Goal: Task Accomplishment & Management: Manage account settings

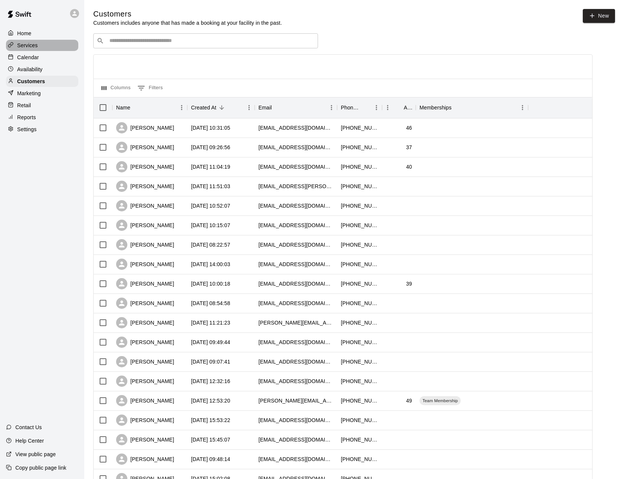
click at [42, 45] on div "Services" at bounding box center [42, 45] width 72 height 11
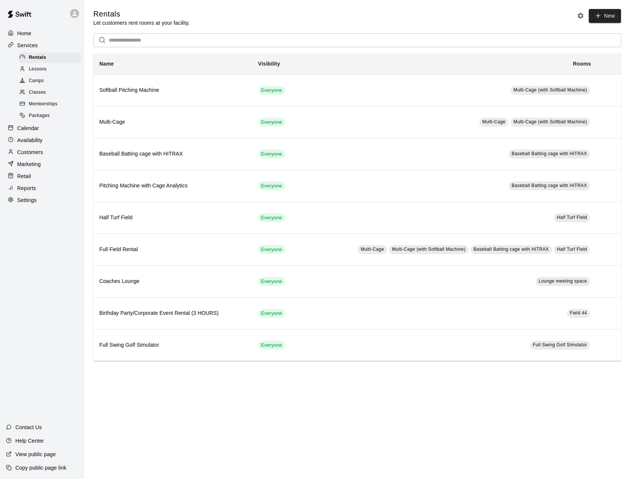
click at [49, 106] on span "Memberships" at bounding box center [43, 103] width 28 height 7
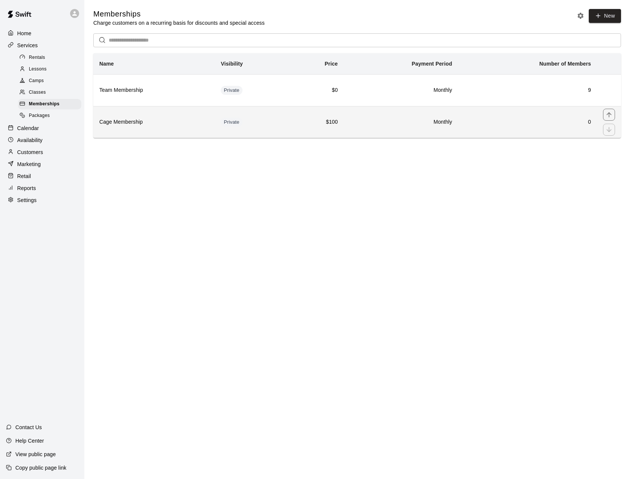
click at [118, 122] on h6 "Cage Membership" at bounding box center [153, 122] width 109 height 8
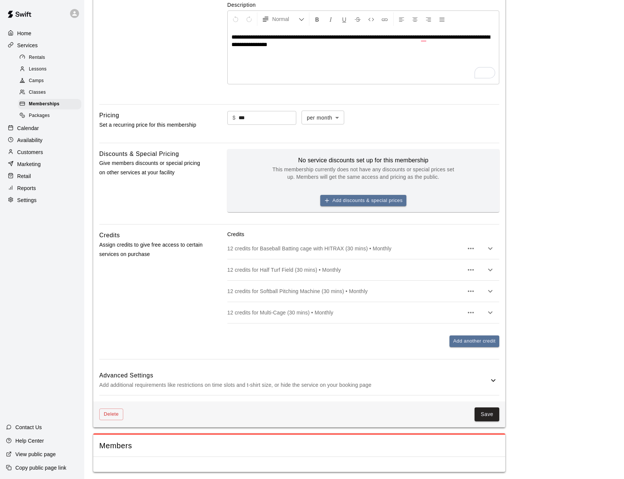
scroll to position [152, 0]
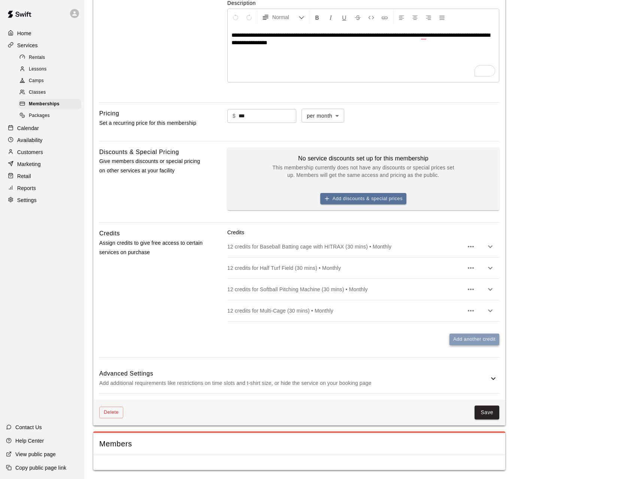
click at [481, 340] on button "Add another credit" at bounding box center [474, 339] width 50 height 12
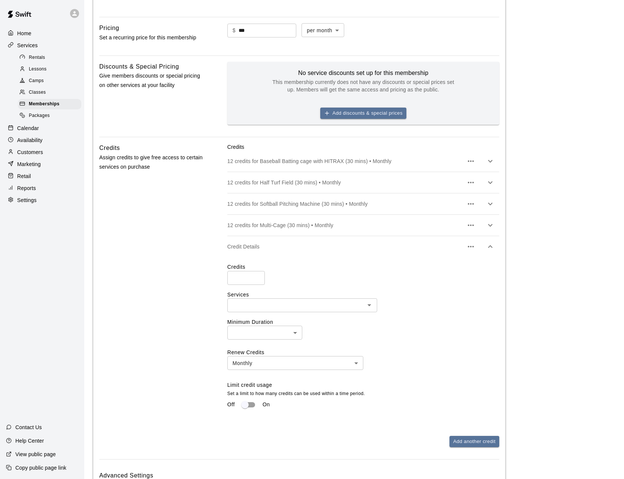
scroll to position [264, 0]
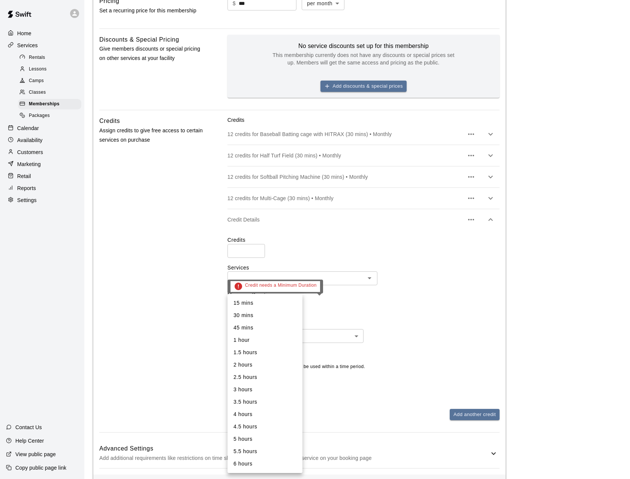
click at [264, 306] on body "**********" at bounding box center [315, 144] width 630 height 817
click at [264, 306] on li "15 mins" at bounding box center [264, 303] width 75 height 12
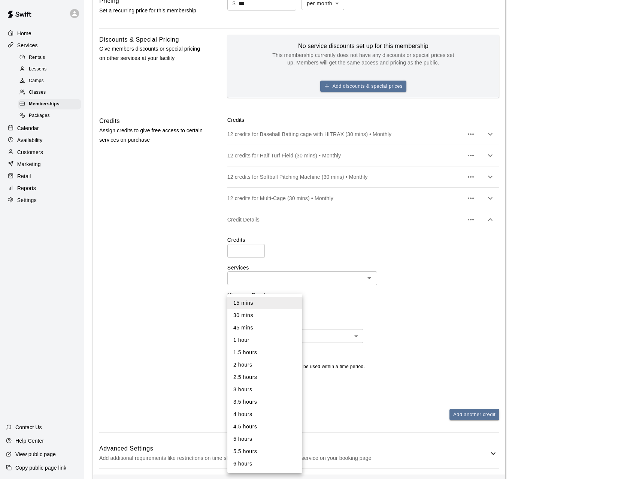
click at [264, 309] on body "**********" at bounding box center [312, 144] width 624 height 817
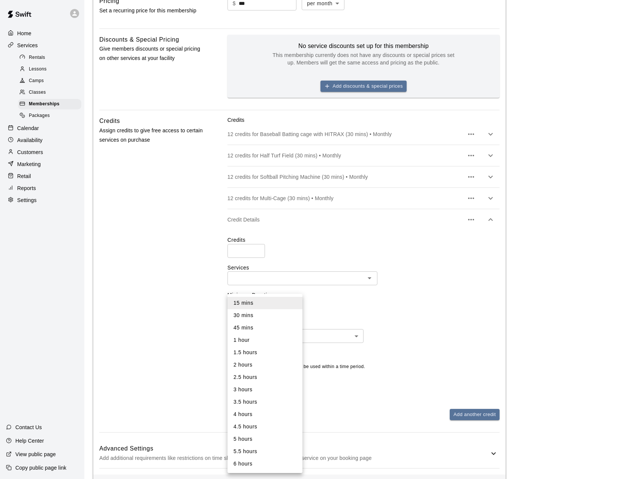
drag, startPoint x: 262, startPoint y: 326, endPoint x: 262, endPoint y: 315, distance: 10.9
click at [262, 325] on li "45 mins" at bounding box center [264, 327] width 75 height 12
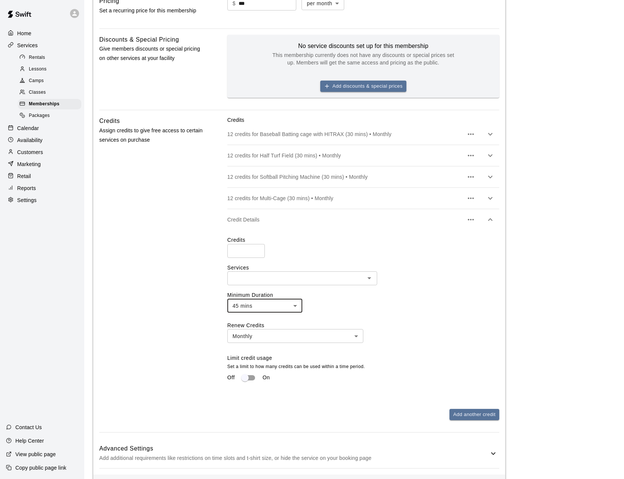
click at [262, 315] on li "30 mins" at bounding box center [265, 313] width 56 height 7
type input "**"
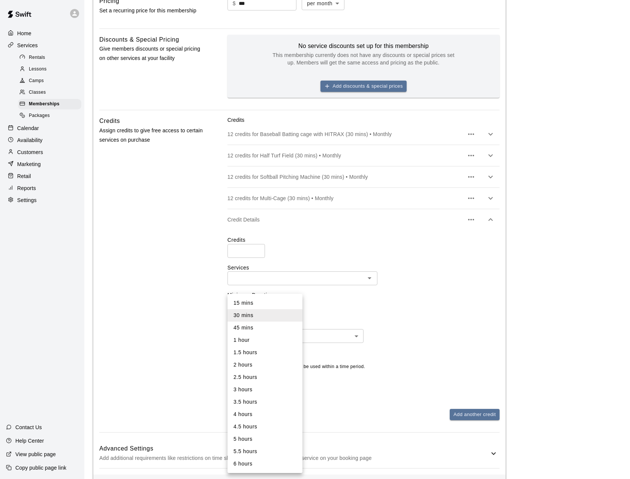
click at [262, 305] on body "**********" at bounding box center [315, 144] width 630 height 817
click at [260, 313] on li "30 mins" at bounding box center [264, 315] width 75 height 12
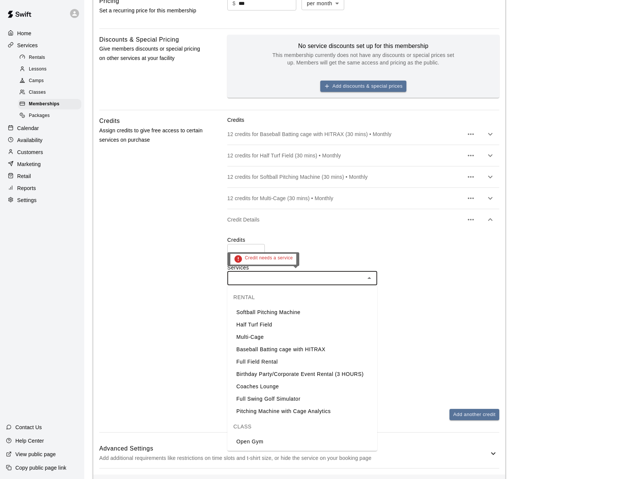
click at [362, 277] on input "text" at bounding box center [296, 277] width 133 height 9
click at [253, 336] on li "Multi-Cage" at bounding box center [302, 337] width 150 height 12
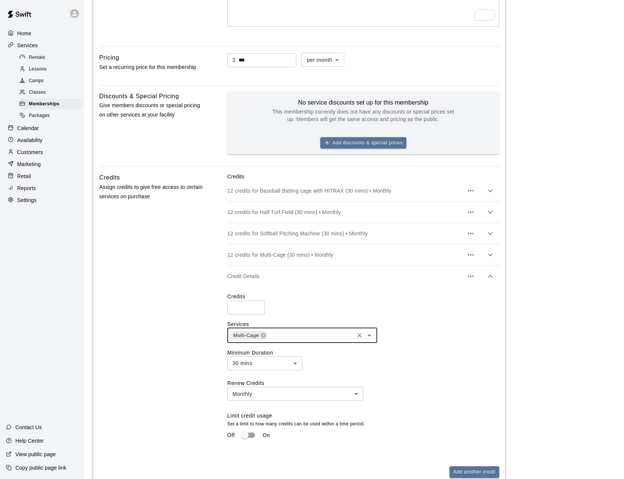
scroll to position [189, 0]
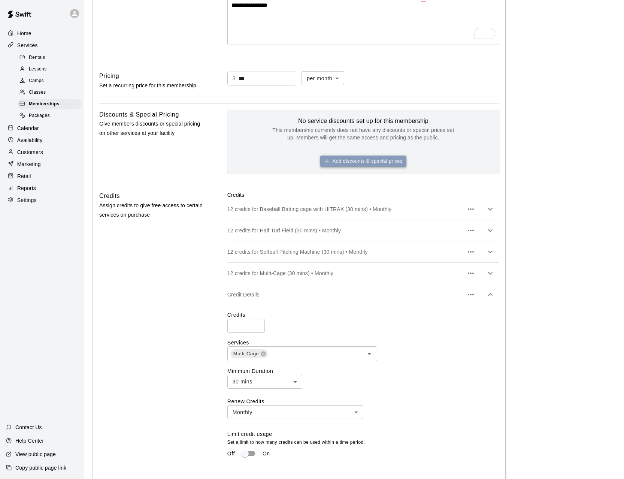
click at [346, 163] on button "Add discounts & special prices" at bounding box center [363, 161] width 86 height 12
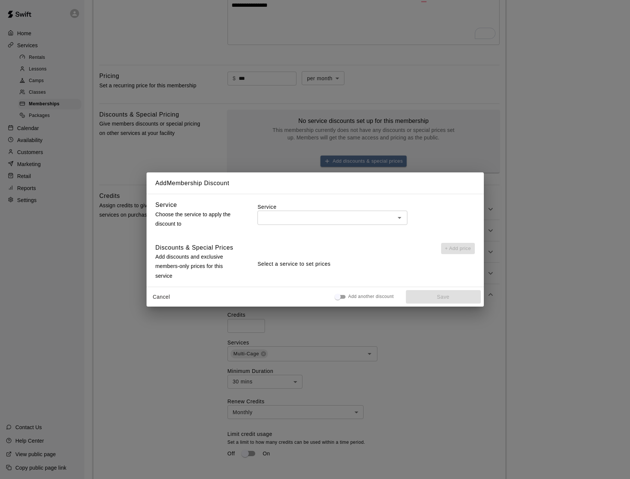
click at [293, 216] on input "text" at bounding box center [326, 217] width 133 height 9
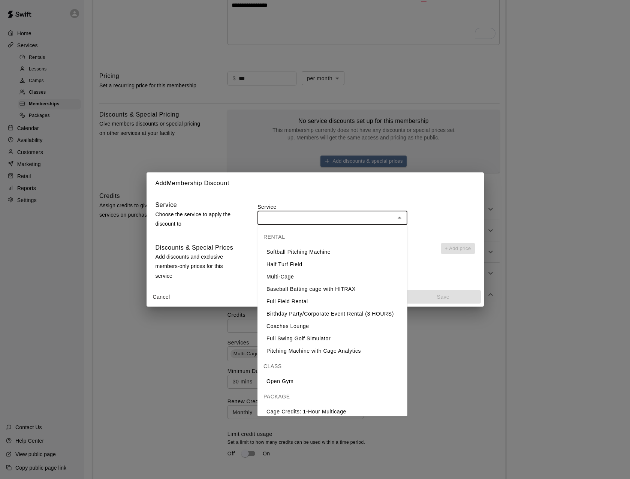
click at [305, 272] on li "Multi-Cage" at bounding box center [332, 276] width 150 height 12
type input "**********"
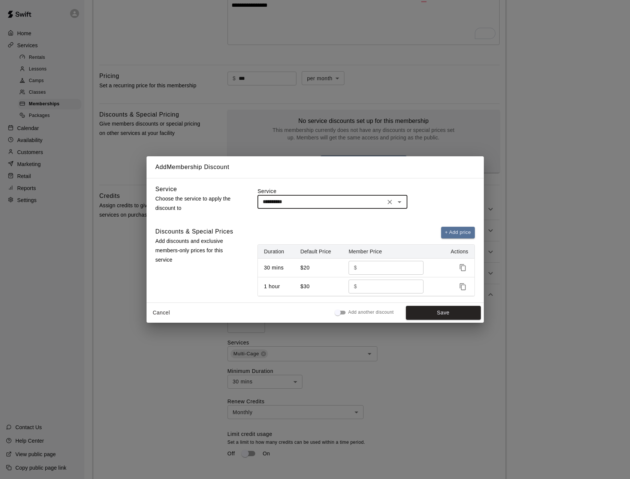
click at [158, 313] on button "Cancel" at bounding box center [161, 313] width 24 height 14
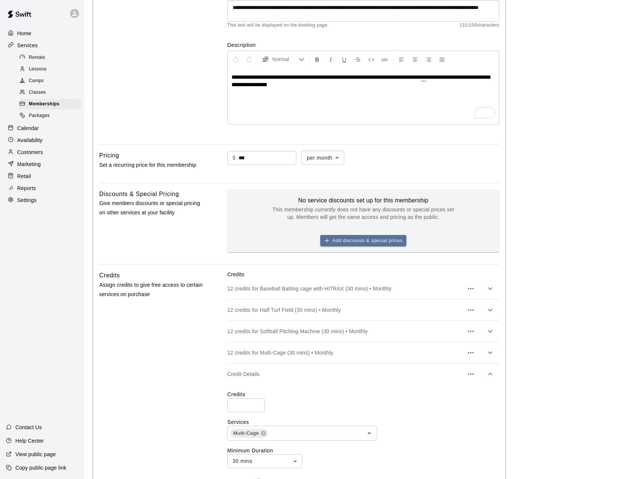
scroll to position [112, 0]
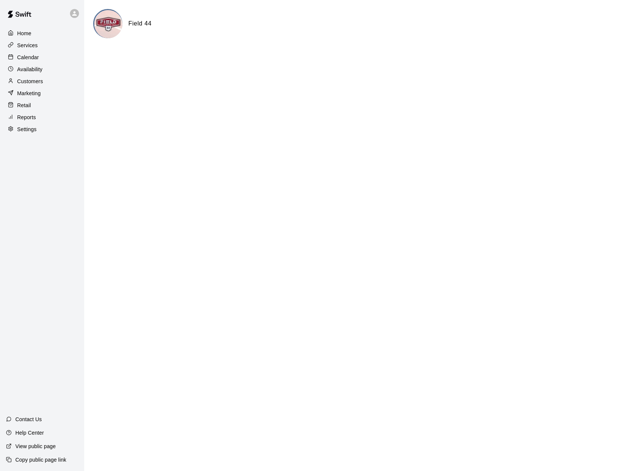
click at [26, 58] on p "Calendar" at bounding box center [28, 57] width 22 height 7
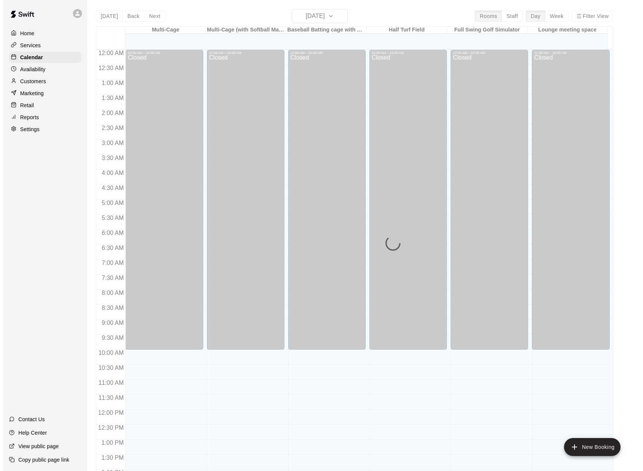
scroll to position [267, 0]
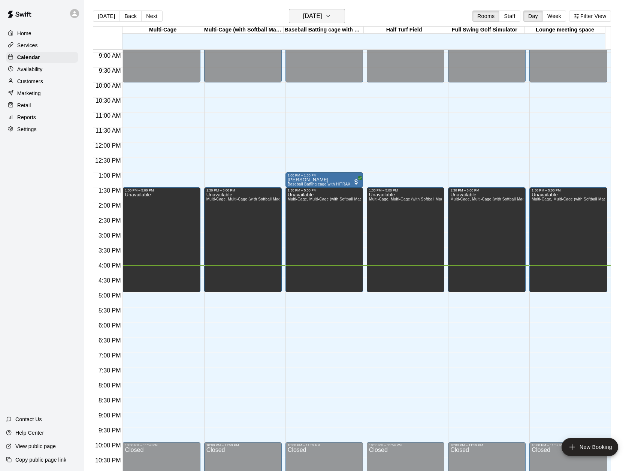
click at [331, 18] on icon "button" at bounding box center [328, 16] width 6 height 9
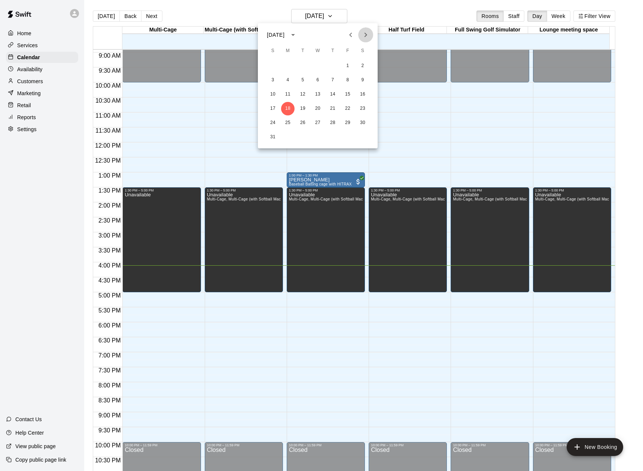
click at [369, 34] on icon "Next month" at bounding box center [365, 34] width 9 height 9
click at [274, 123] on button "28" at bounding box center [272, 122] width 13 height 13
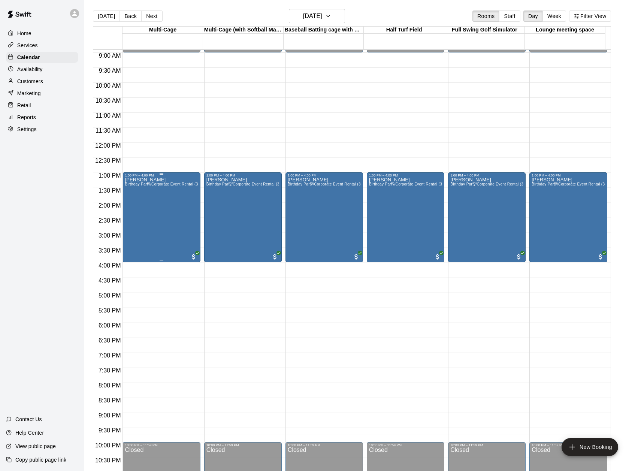
click at [156, 206] on div "Megan Lee Birthday Party/Corporate Event Rental (3 HOURS)" at bounding box center [161, 412] width 73 height 471
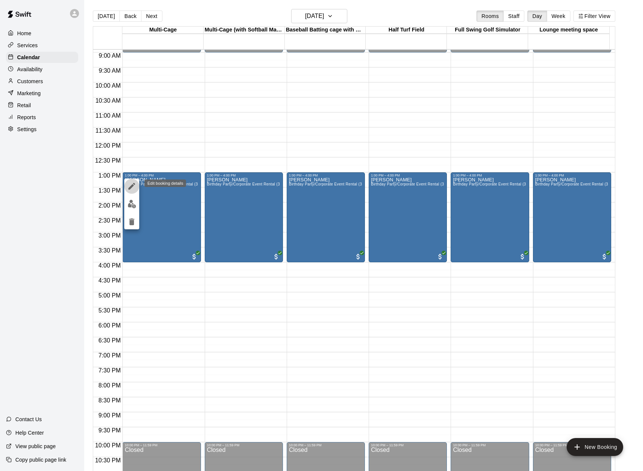
click at [134, 186] on icon "edit" at bounding box center [131, 186] width 9 height 9
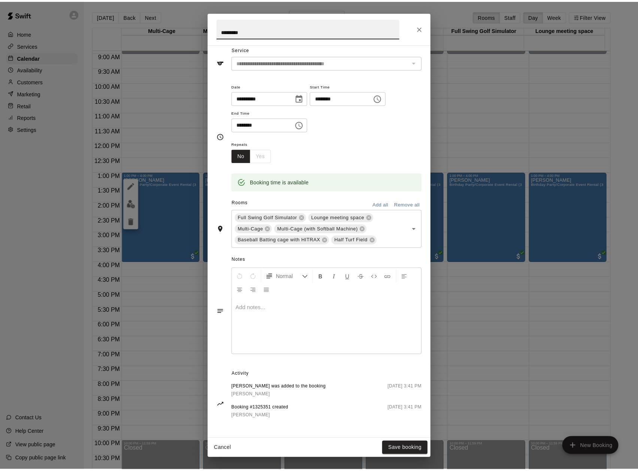
scroll to position [38, 0]
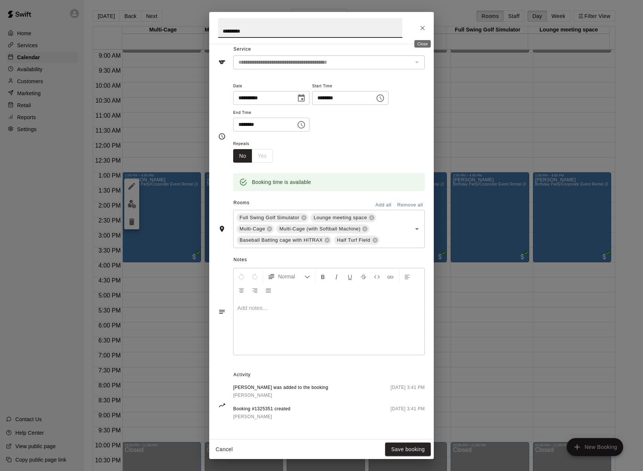
click at [427, 25] on button "Close" at bounding box center [422, 27] width 13 height 13
